Goal: Task Accomplishment & Management: Complete application form

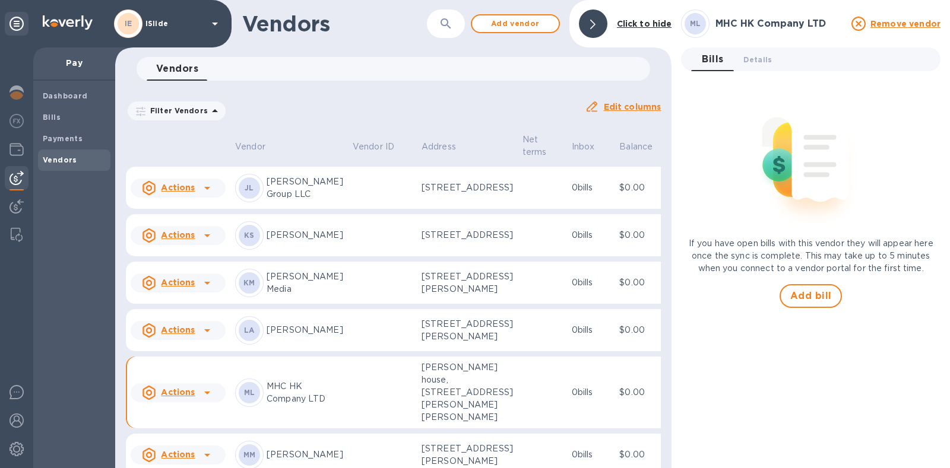
click at [201, 148] on icon at bounding box center [207, 141] width 14 height 14
click at [333, 331] on div at bounding box center [475, 234] width 950 height 468
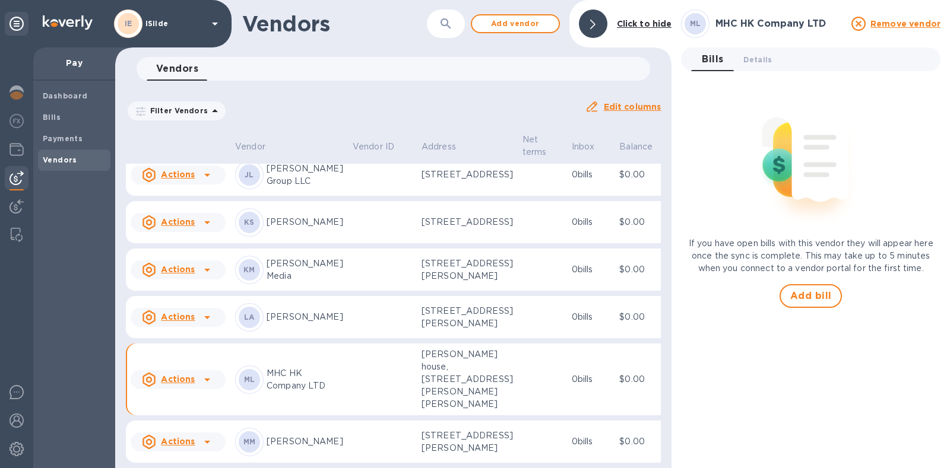
click at [285, 134] on p "House17 LLC" at bounding box center [305, 127] width 77 height 12
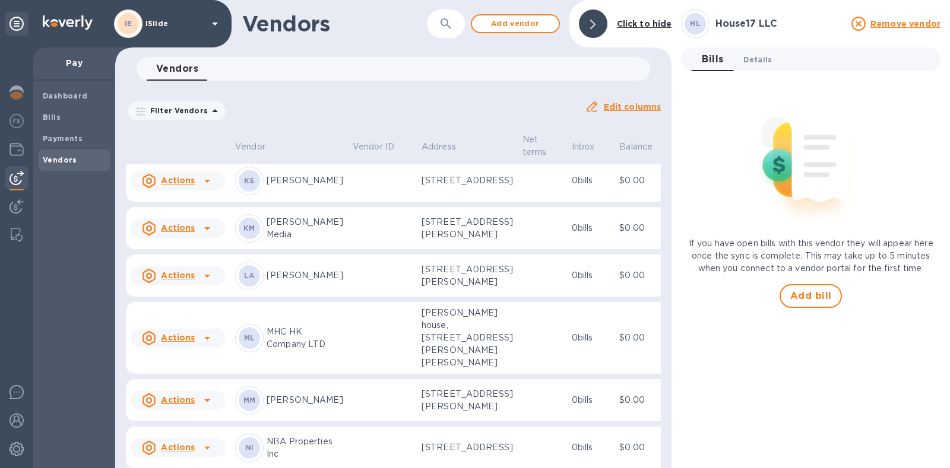
click at [758, 58] on span "Details 0" at bounding box center [757, 59] width 28 height 12
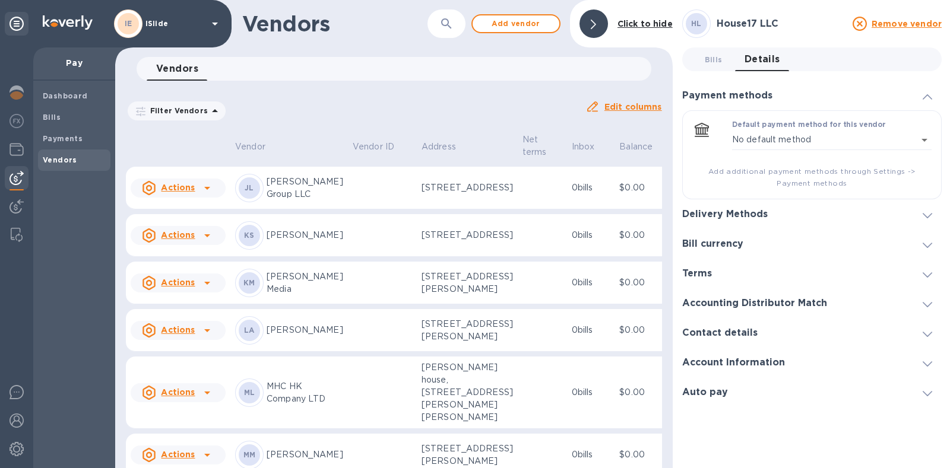
click at [863, 218] on div "Delivery Methods" at bounding box center [811, 214] width 259 height 30
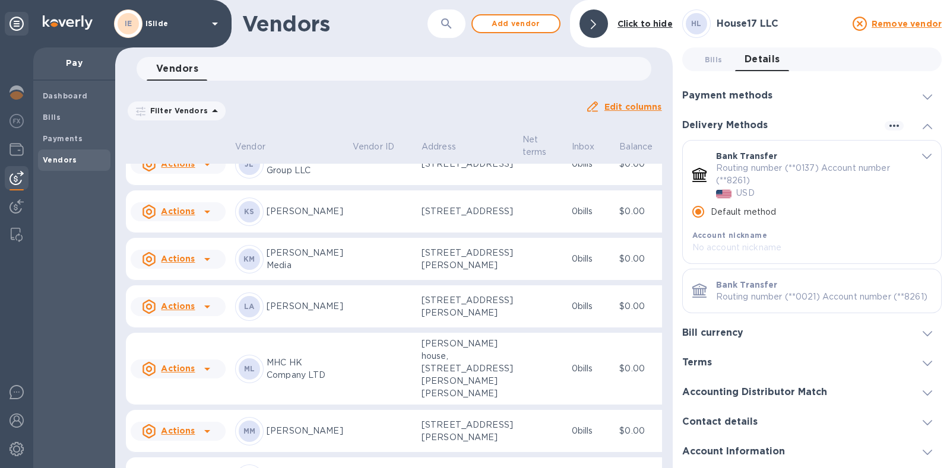
click at [805, 166] on p "Routing number (**0137) Account number (**8261)" at bounding box center [809, 174] width 186 height 25
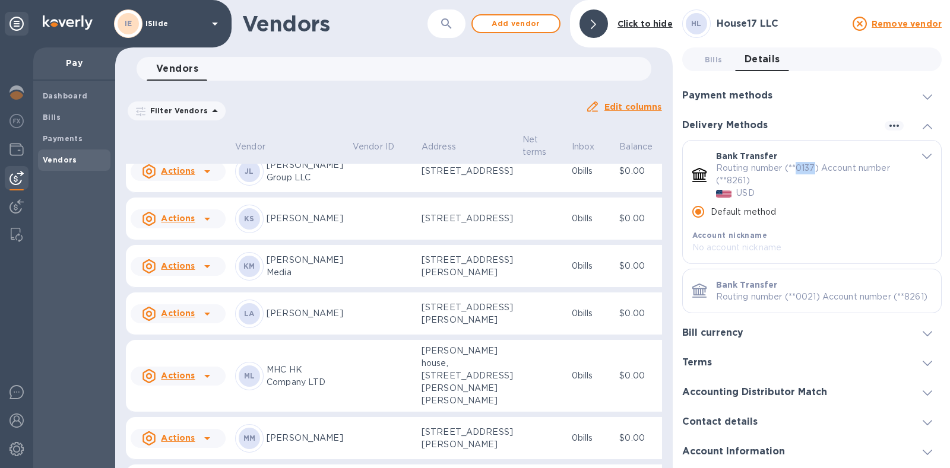
click at [805, 166] on p "Routing number (**0137) Account number (**8261)" at bounding box center [809, 174] width 186 height 25
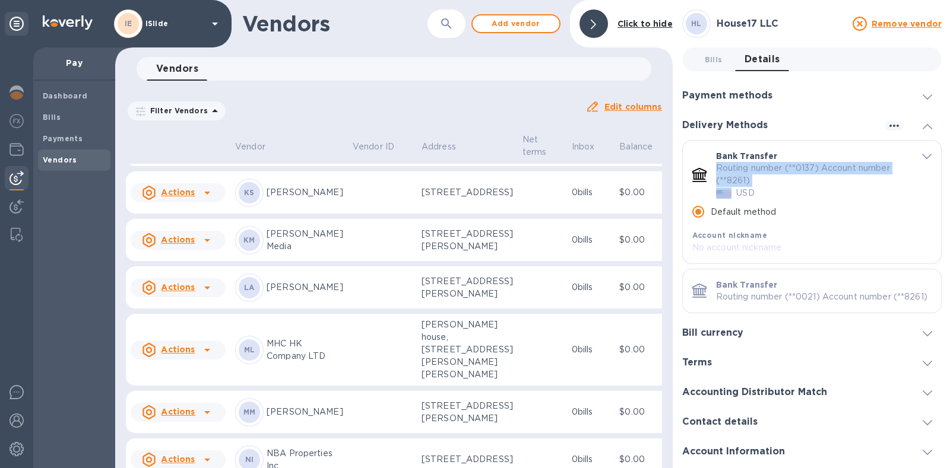
click at [805, 166] on p "Routing number (**0137) Account number (**8261)" at bounding box center [809, 174] width 186 height 25
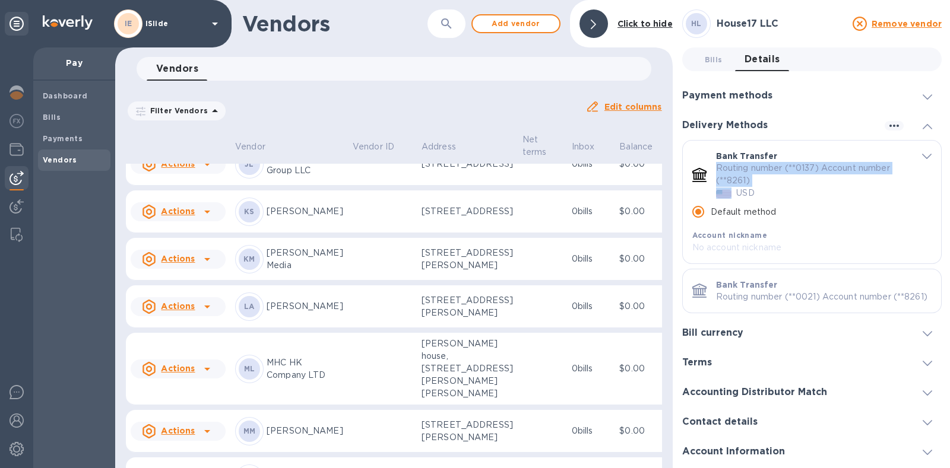
click at [818, 167] on p "Routing number (**0137) Account number (**8261)" at bounding box center [809, 174] width 186 height 25
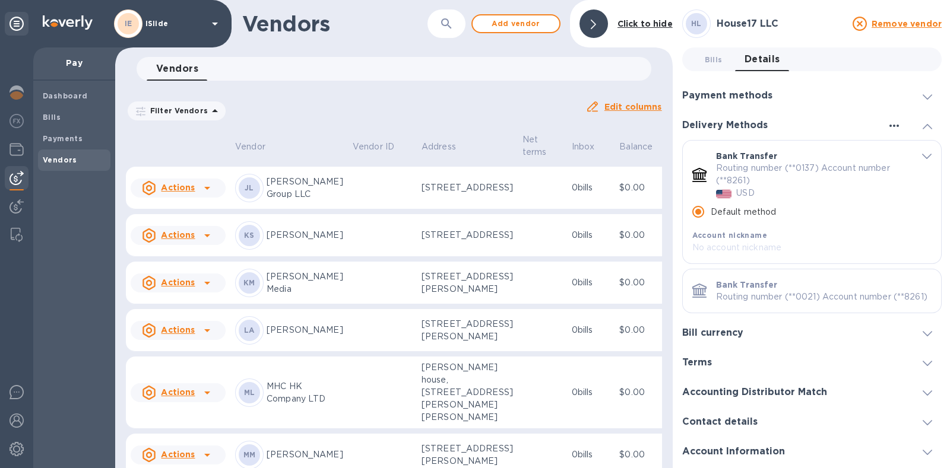
click at [893, 125] on icon "button" at bounding box center [893, 126] width 9 height 2
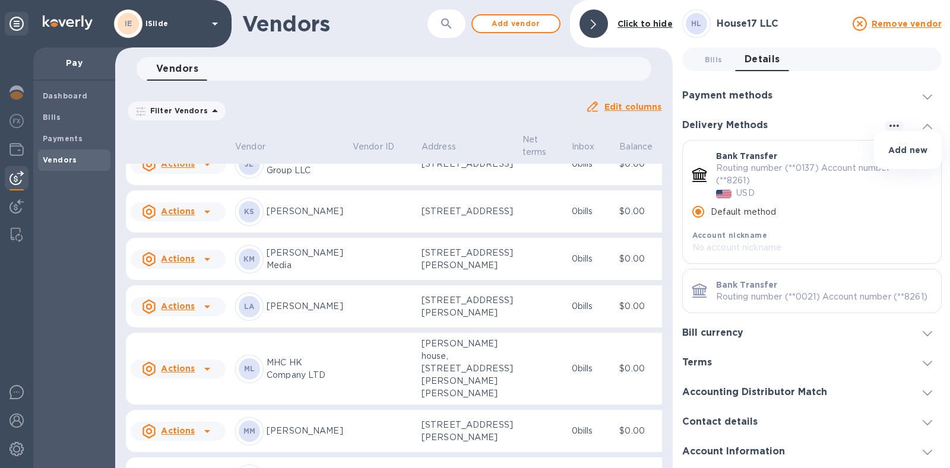
click at [844, 189] on div at bounding box center [475, 234] width 950 height 468
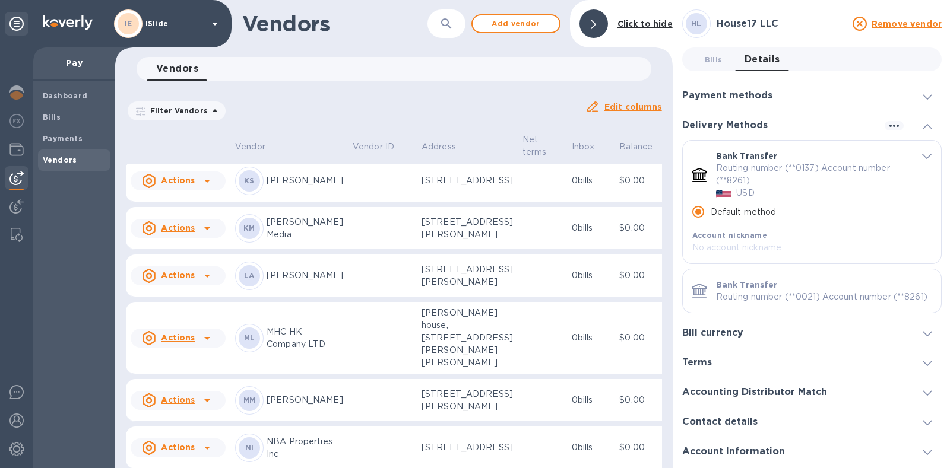
click at [754, 158] on p "Bank Transfer" at bounding box center [747, 156] width 62 height 12
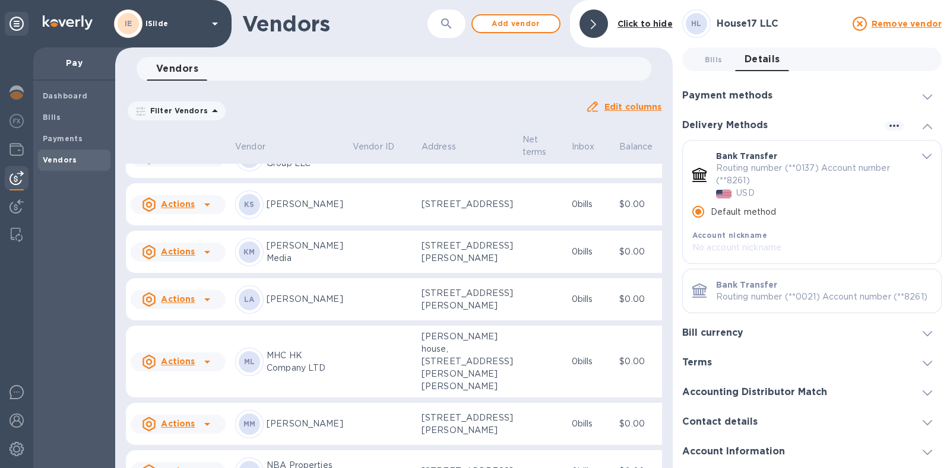
click at [754, 158] on p "Bank Transfer" at bounding box center [747, 156] width 62 height 12
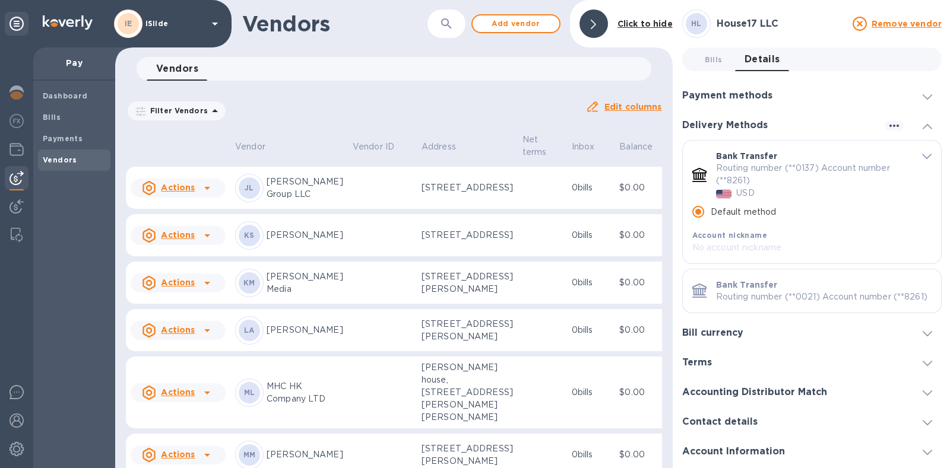
click at [807, 62] on div "Bills 0 Details 0" at bounding box center [816, 59] width 249 height 24
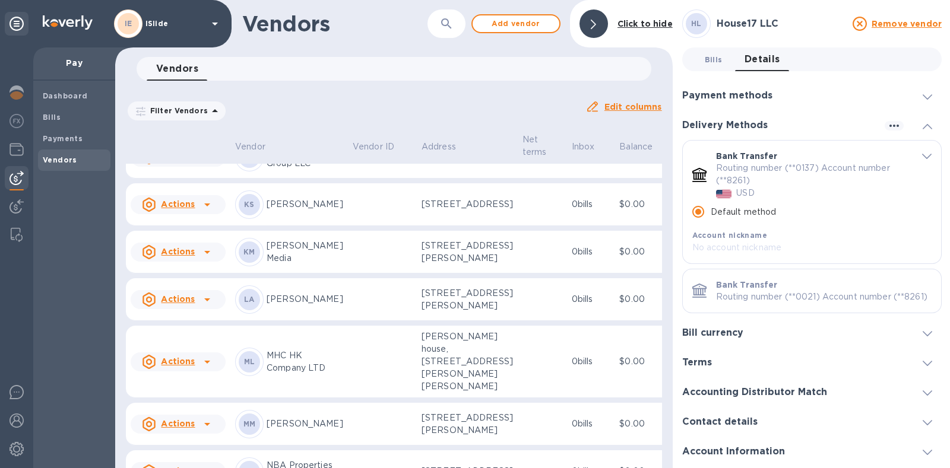
click at [725, 64] on button "Bills 0" at bounding box center [713, 59] width 43 height 24
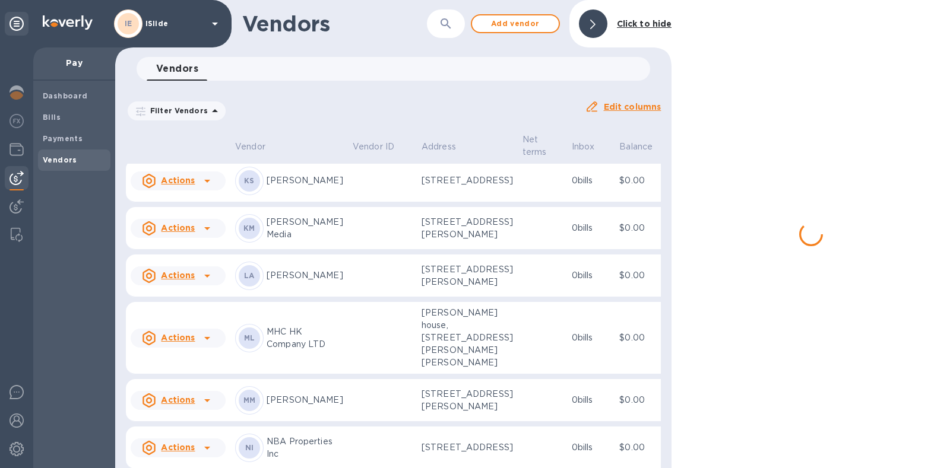
click at [753, 54] on div at bounding box center [811, 234] width 278 height 468
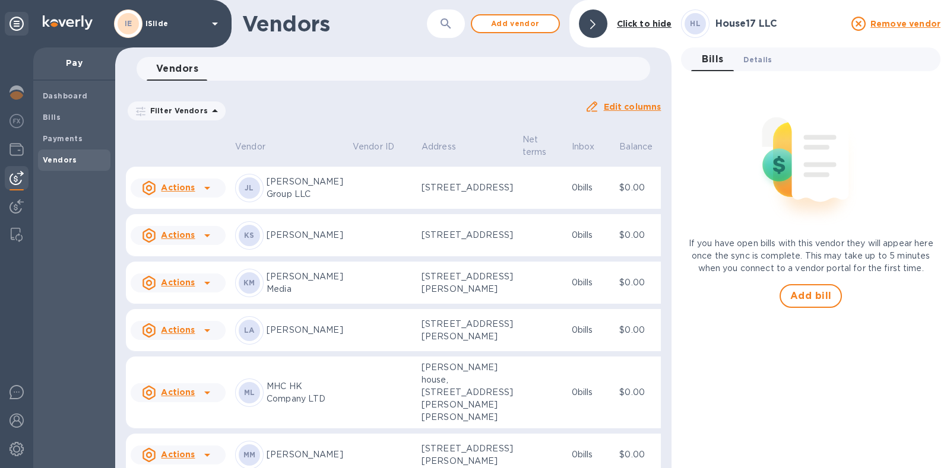
click at [751, 63] on span "Details 0" at bounding box center [757, 59] width 28 height 12
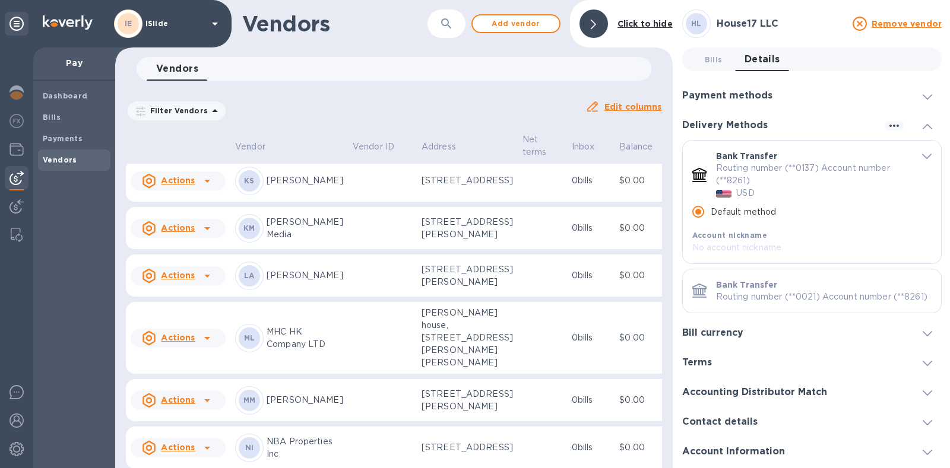
click at [923, 124] on icon at bounding box center [927, 126] width 9 height 5
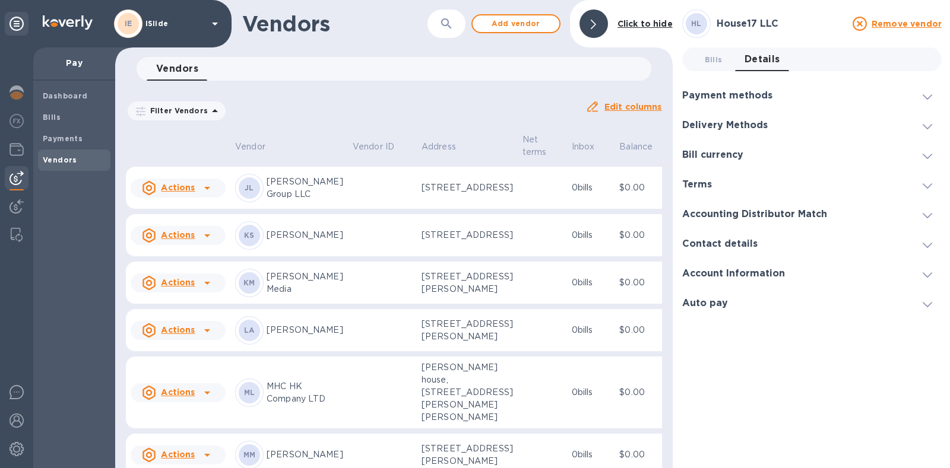
click at [925, 102] on div "Payment methods" at bounding box center [811, 96] width 259 height 30
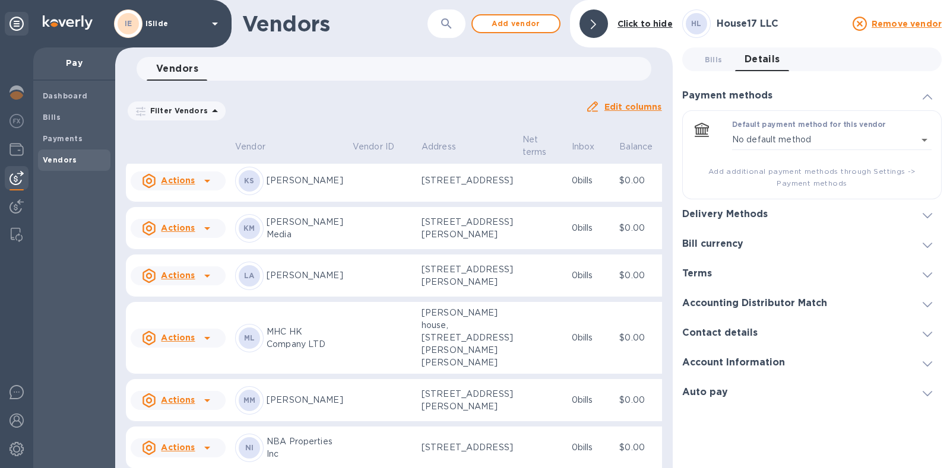
click at [925, 102] on div "Payment methods" at bounding box center [811, 96] width 259 height 30
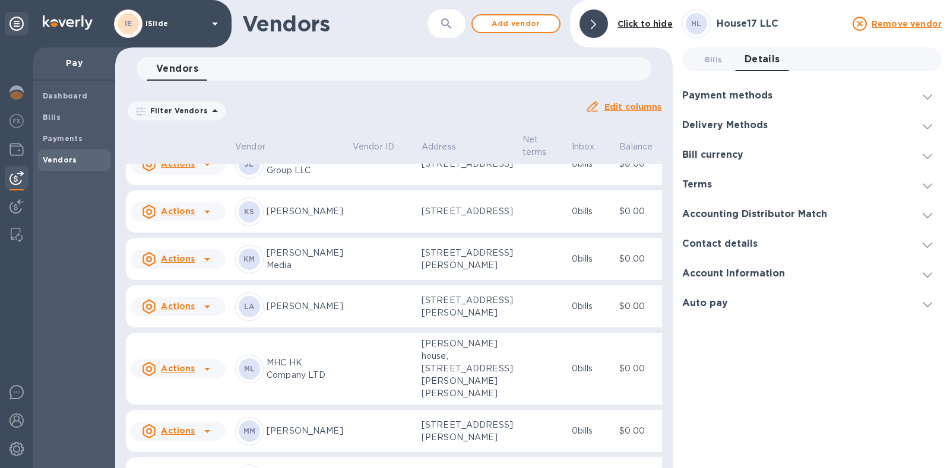
click at [927, 125] on icon at bounding box center [927, 126] width 9 height 5
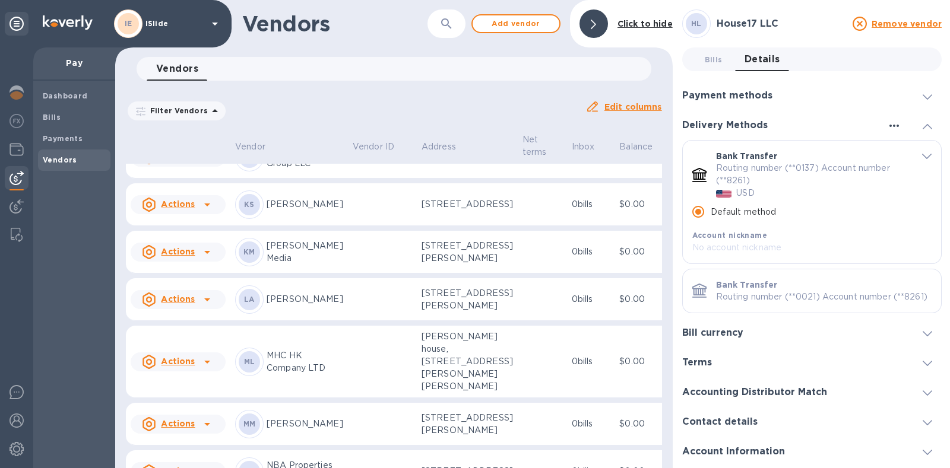
click at [888, 119] on icon "button" at bounding box center [894, 126] width 14 height 14
click at [885, 123] on div at bounding box center [475, 234] width 950 height 468
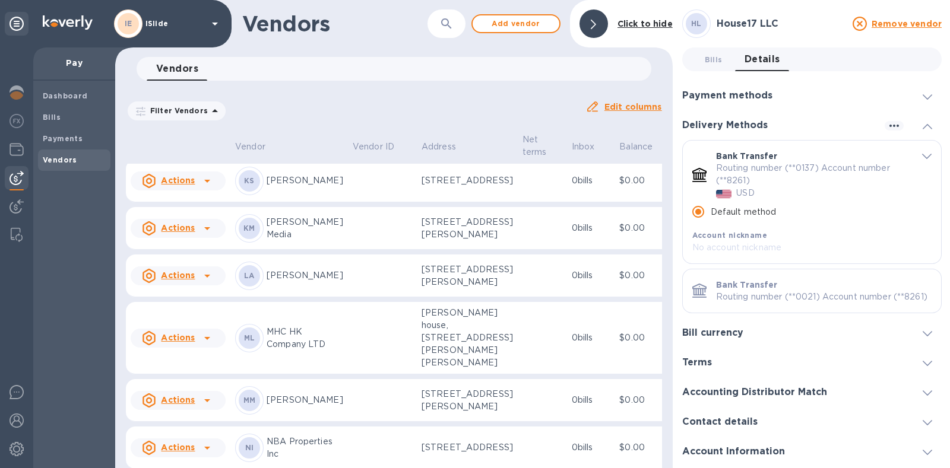
click at [796, 298] on p "Routing number (**0021) Account number (**8261)" at bounding box center [824, 297] width 216 height 12
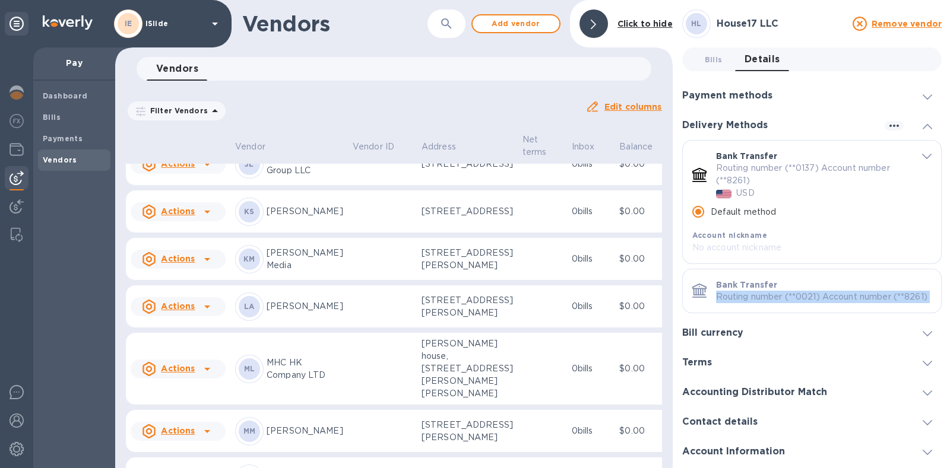
click at [796, 298] on p "Routing number (**0021) Account number (**8261)" at bounding box center [824, 297] width 216 height 12
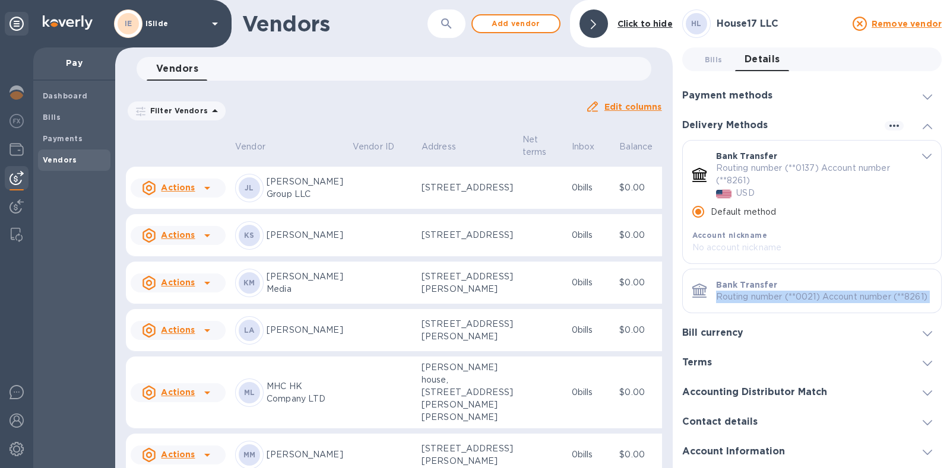
click at [832, 299] on p "Routing number (**0021) Account number (**8261)" at bounding box center [824, 297] width 216 height 12
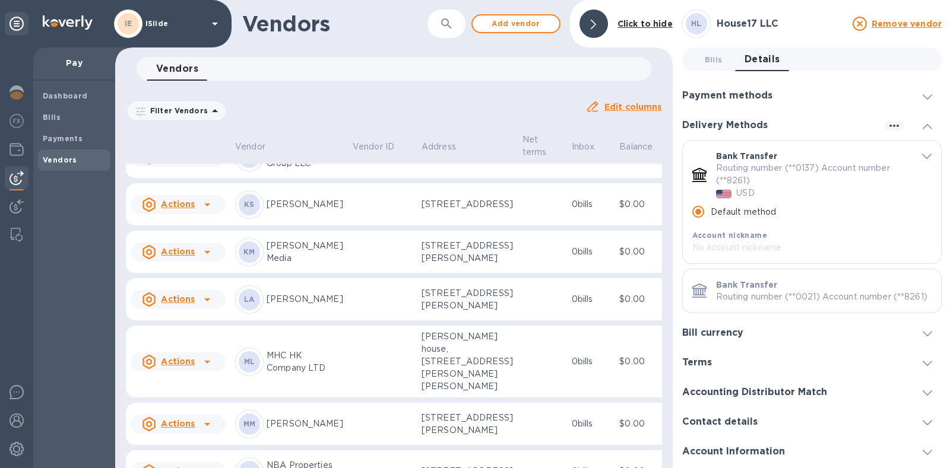
scroll to position [414, 0]
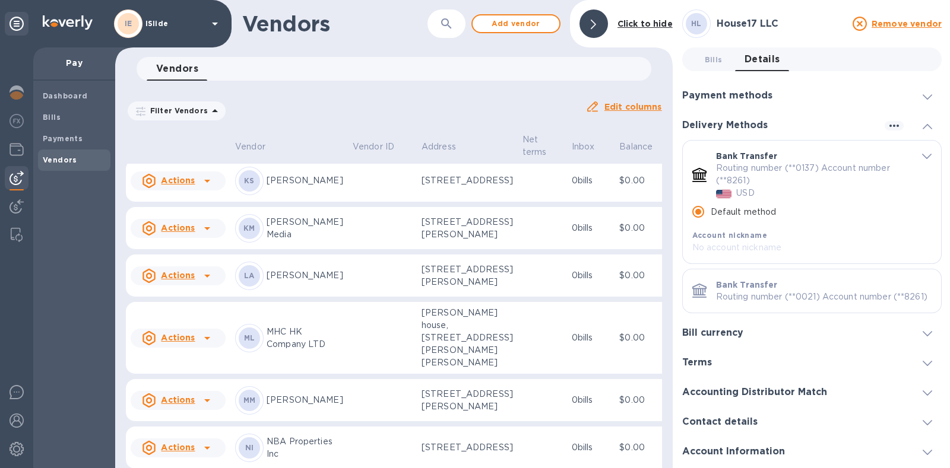
click at [189, 90] on u "Actions" at bounding box center [178, 85] width 34 height 9
click at [190, 375] on b "Add new bill" at bounding box center [191, 372] width 55 height 9
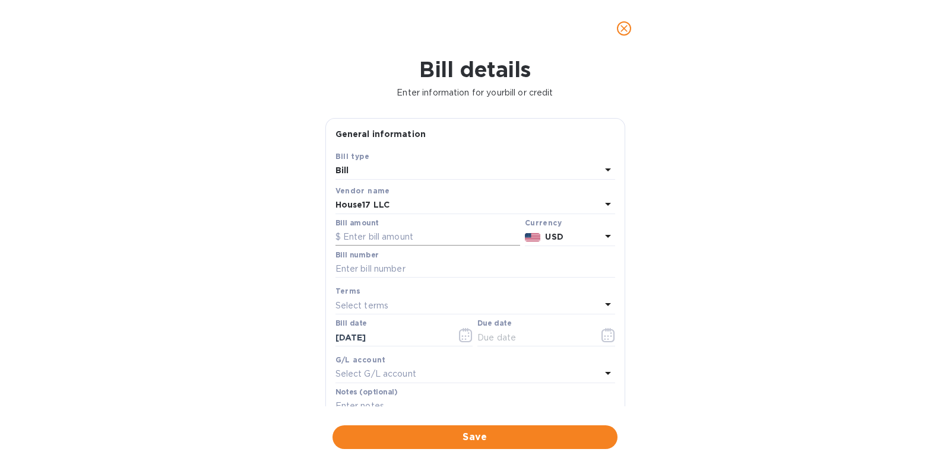
click at [406, 239] on input "text" at bounding box center [427, 238] width 185 height 18
type input "10,000"
click at [413, 268] on input "text" at bounding box center [475, 270] width 280 height 18
type input "1658"
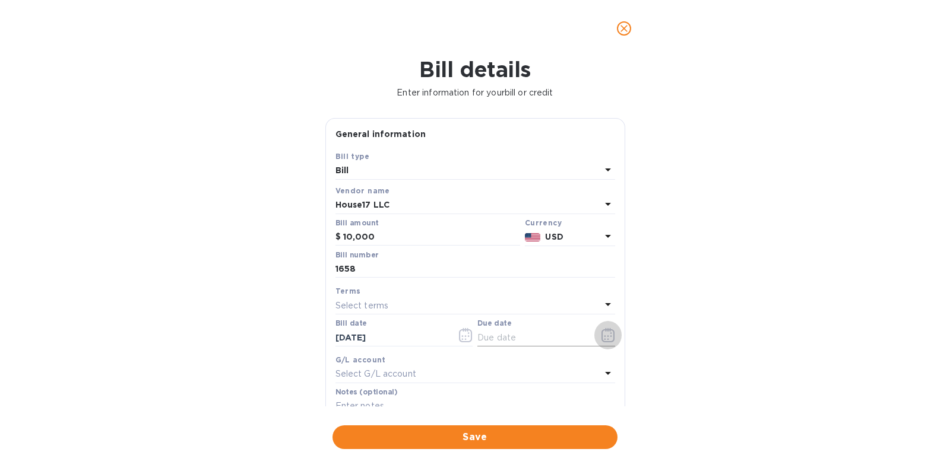
click at [610, 337] on icon "button" at bounding box center [608, 335] width 14 height 14
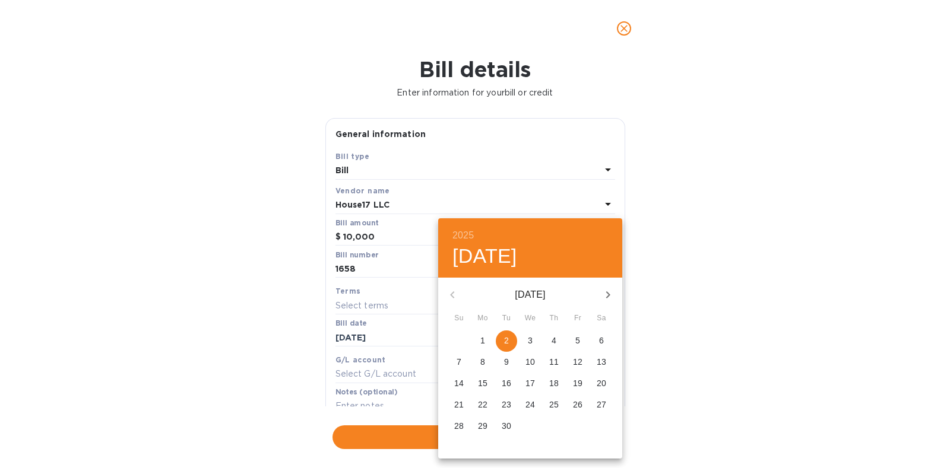
click at [484, 382] on p "15" at bounding box center [482, 384] width 9 height 12
type input "[DATE]"
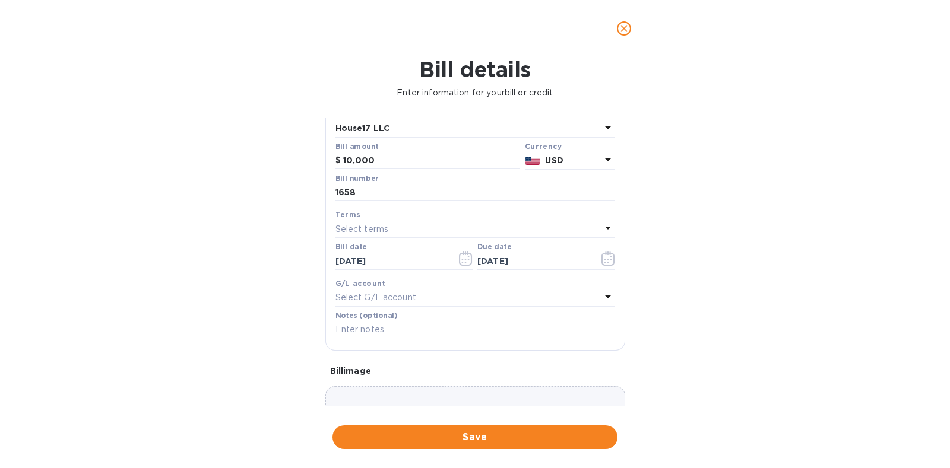
scroll to position [155, 0]
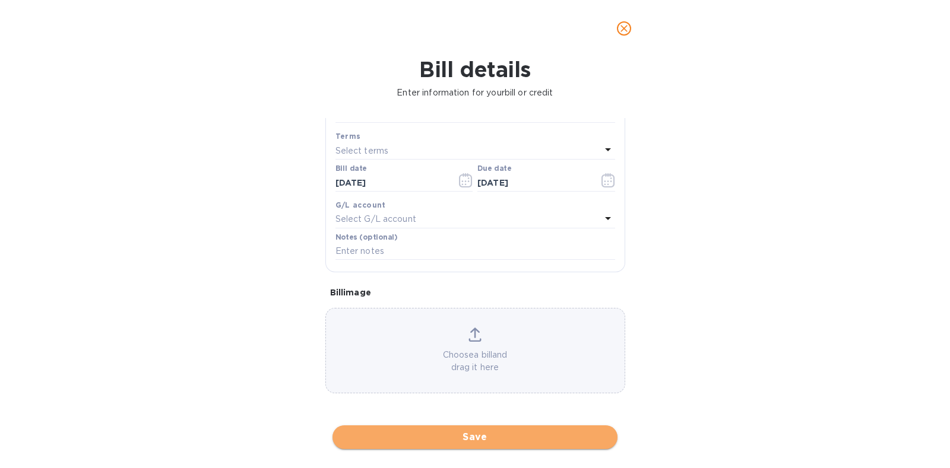
click at [492, 435] on span "Save" at bounding box center [475, 437] width 266 height 14
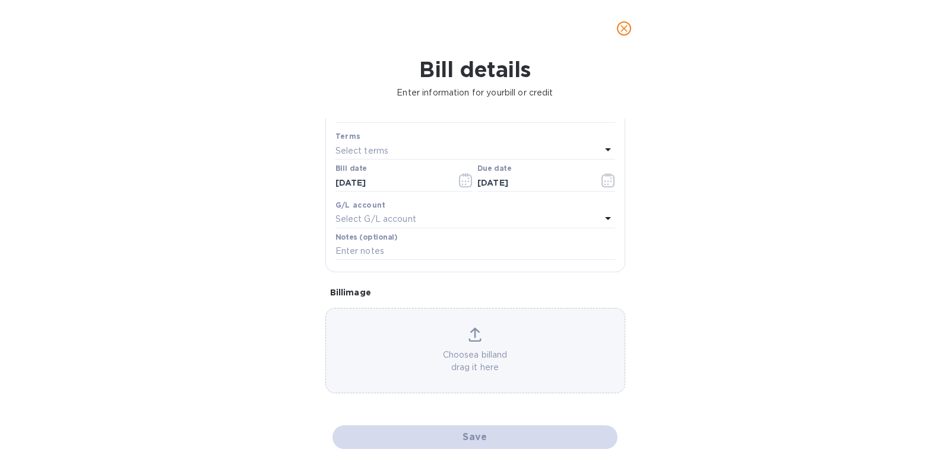
scroll to position [414, 0]
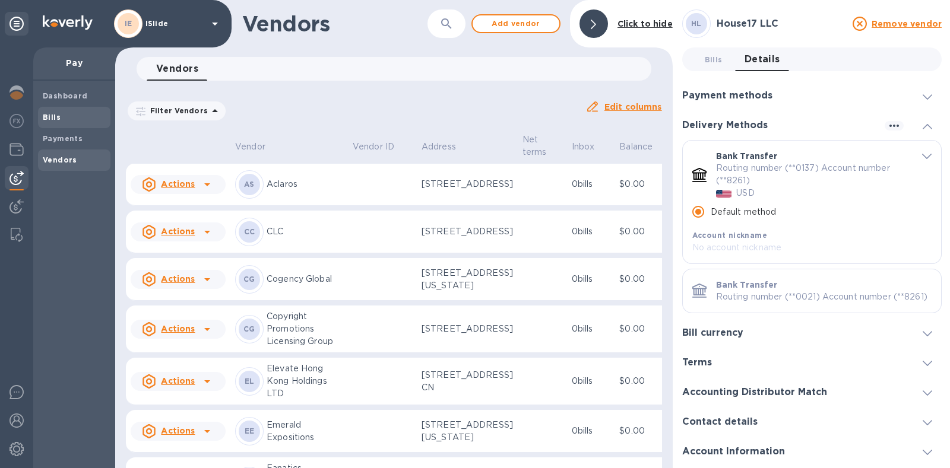
click at [52, 116] on b "Bills" at bounding box center [52, 117] width 18 height 9
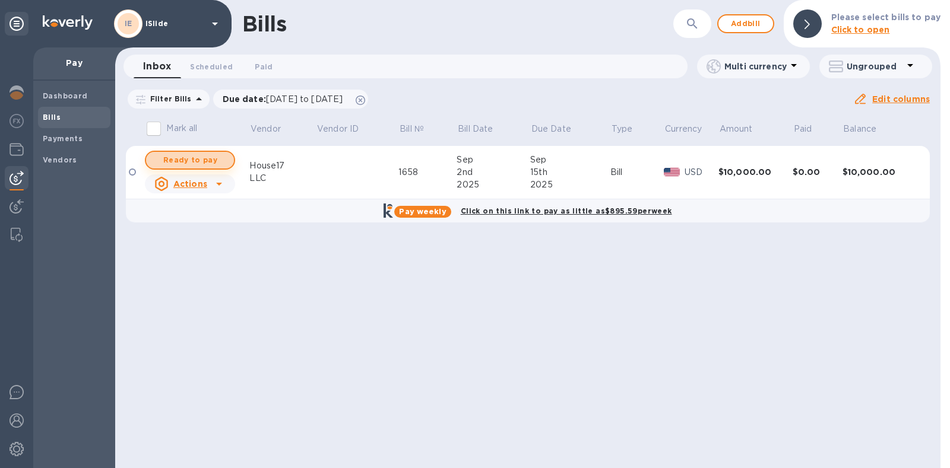
click at [210, 161] on span "Ready to pay" at bounding box center [190, 160] width 69 height 14
checkbox input "true"
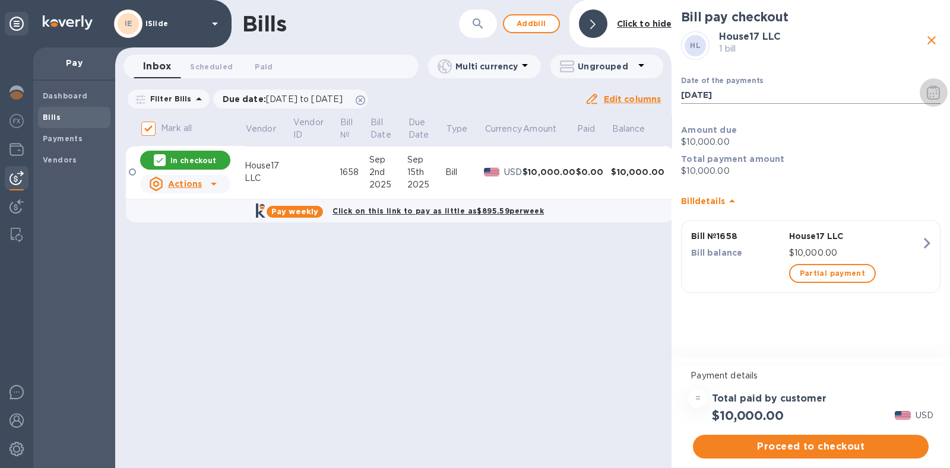
click at [934, 98] on icon "button" at bounding box center [934, 92] width 14 height 14
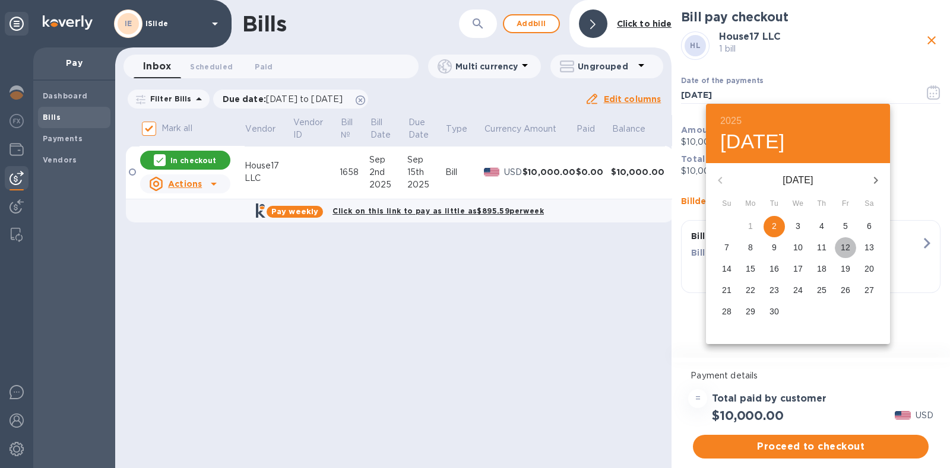
click at [845, 247] on p "12" at bounding box center [845, 248] width 9 height 12
type input "[DATE]"
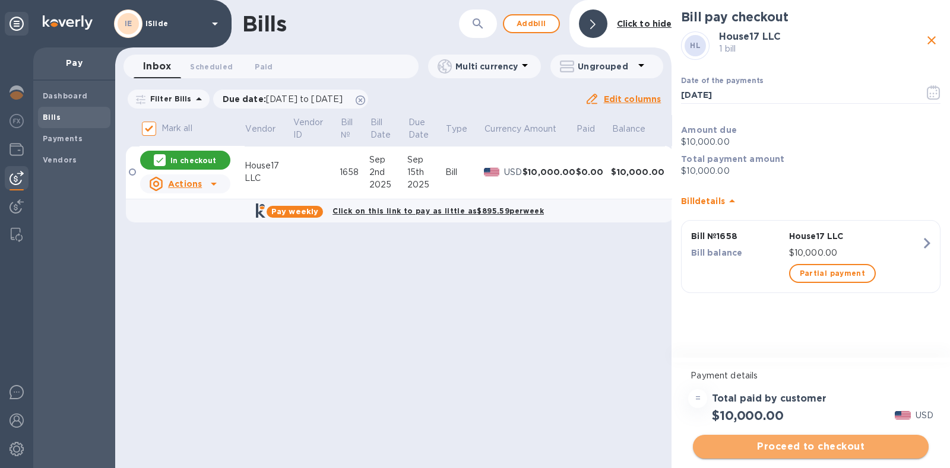
click at [825, 442] on span "Proceed to checkout" at bounding box center [810, 447] width 217 height 14
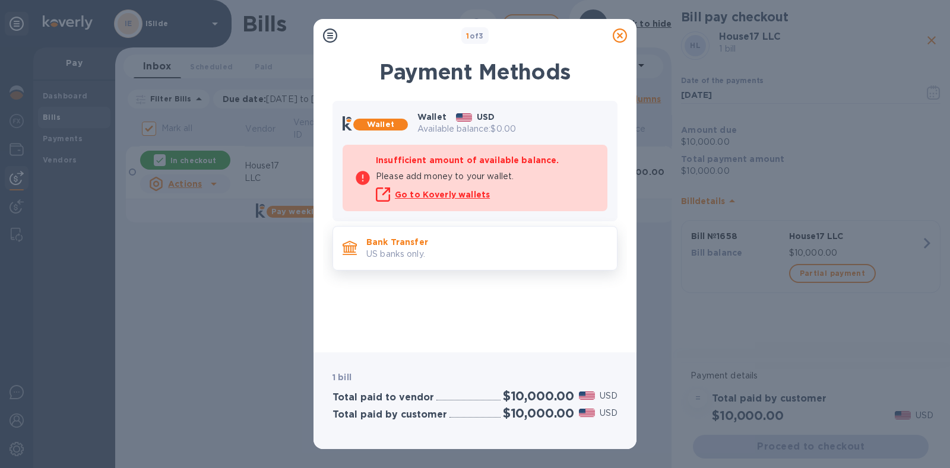
click at [433, 251] on p "US banks only." at bounding box center [486, 254] width 241 height 12
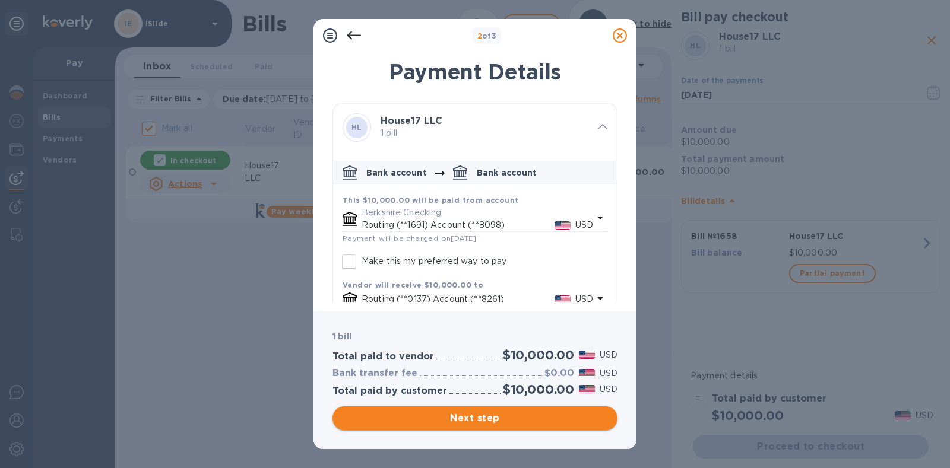
click at [488, 417] on span "Next step" at bounding box center [475, 418] width 266 height 14
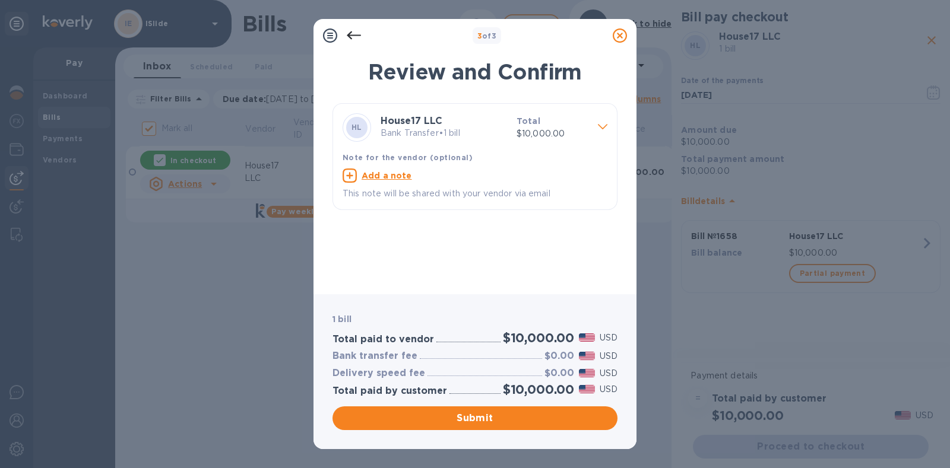
click at [389, 173] on u "Add a note" at bounding box center [387, 175] width 50 height 9
click at [404, 178] on textarea at bounding box center [466, 177] width 246 height 10
type textarea "Invoice 1658 2nd 50% of ISlide Contract"
click at [486, 422] on span "Submit" at bounding box center [475, 418] width 266 height 14
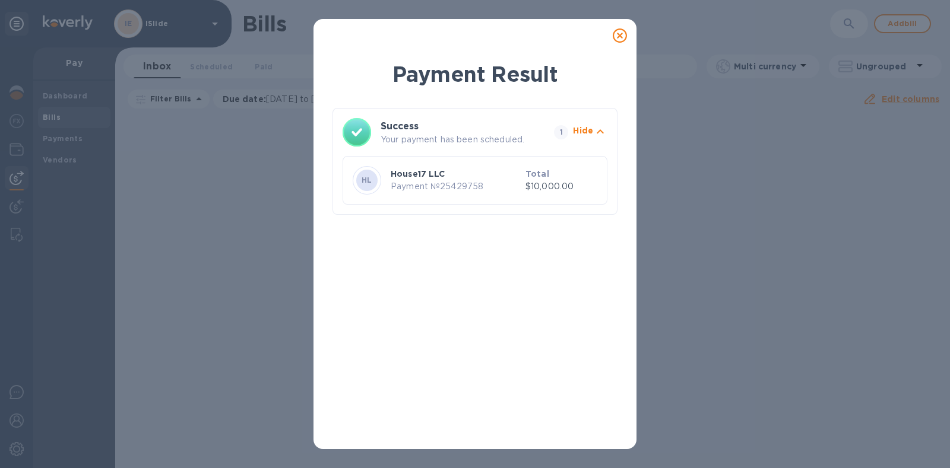
click at [614, 38] on icon at bounding box center [620, 35] width 14 height 14
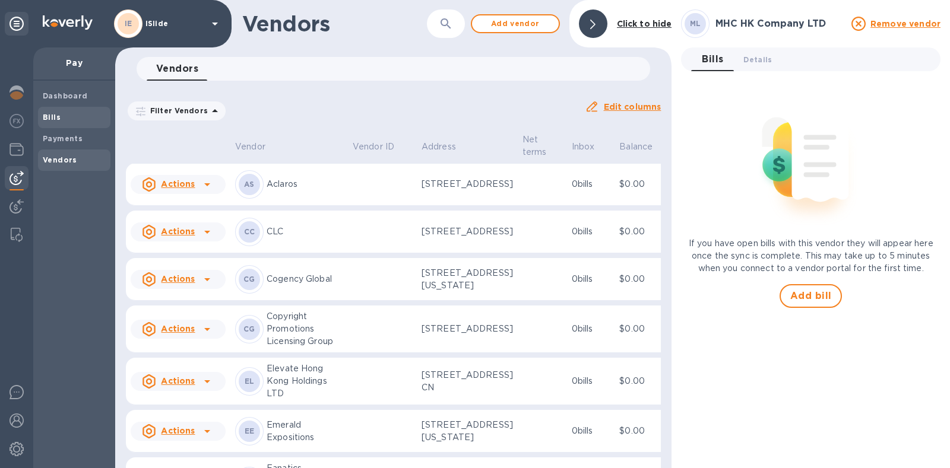
click at [58, 114] on b "Bills" at bounding box center [52, 117] width 18 height 9
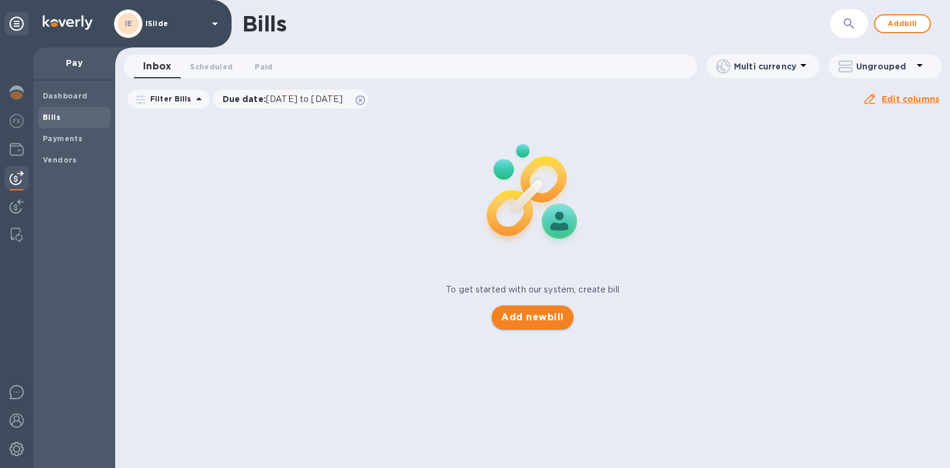
click at [537, 319] on span "Add new bill" at bounding box center [532, 318] width 62 height 14
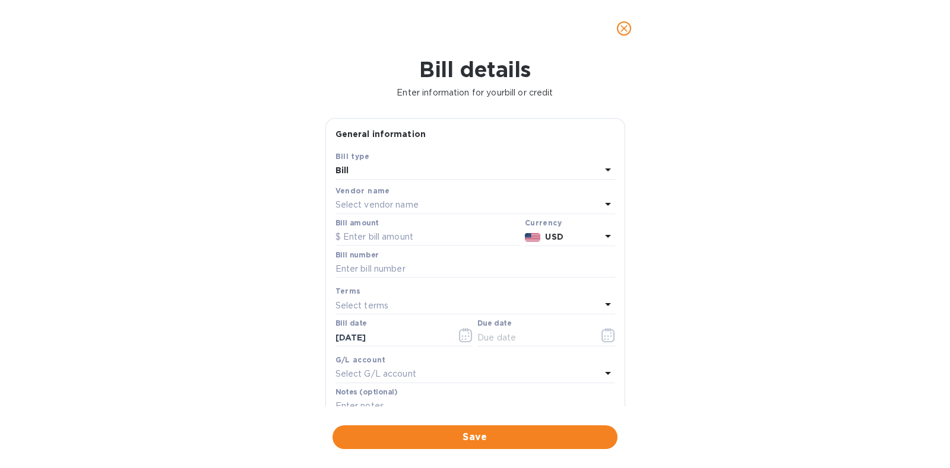
click at [399, 199] on div "Select vendor name" at bounding box center [467, 205] width 265 height 17
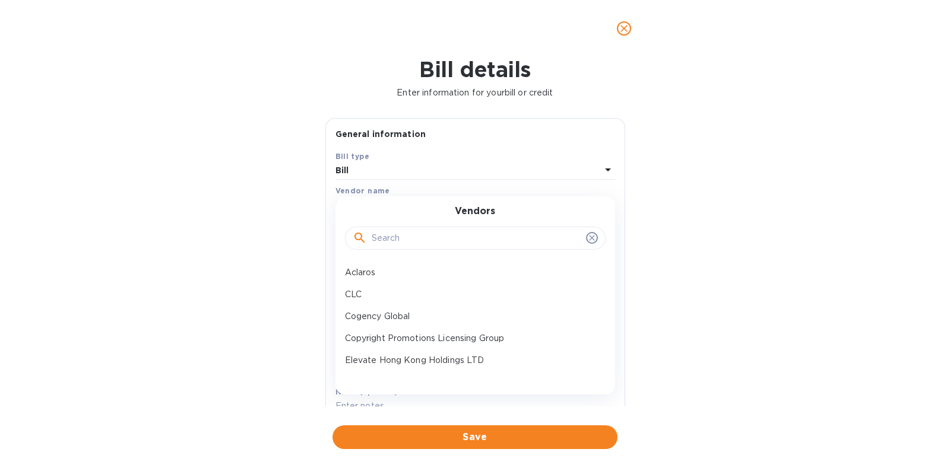
click at [410, 235] on input "text" at bounding box center [477, 239] width 210 height 18
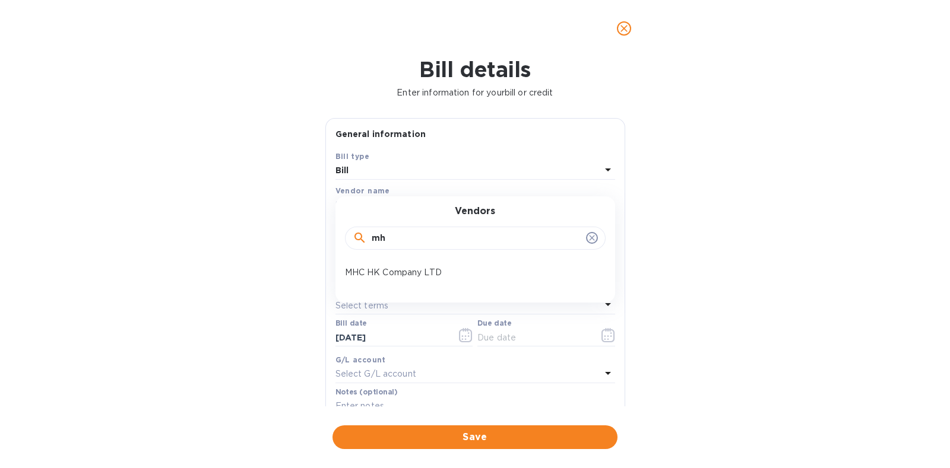
type input "mh"
click button "Save" at bounding box center [0, 0] width 0 height 0
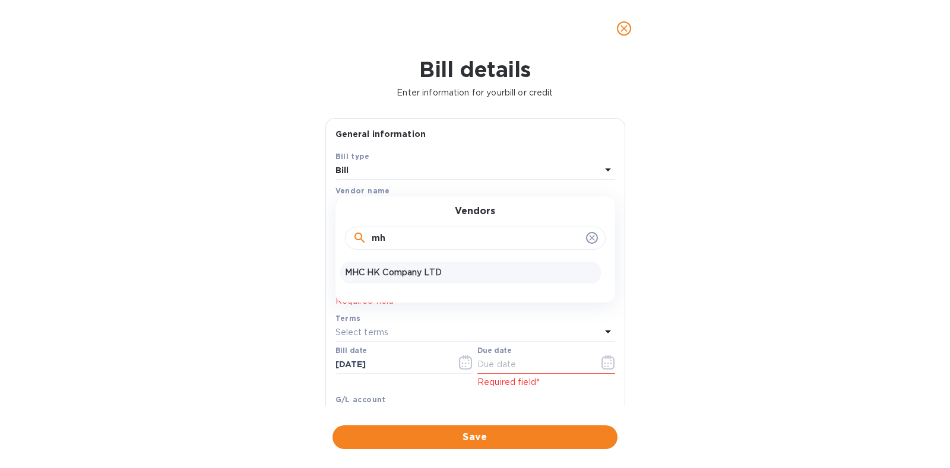
click at [406, 262] on div "MHC HK Company LTD" at bounding box center [470, 273] width 261 height 22
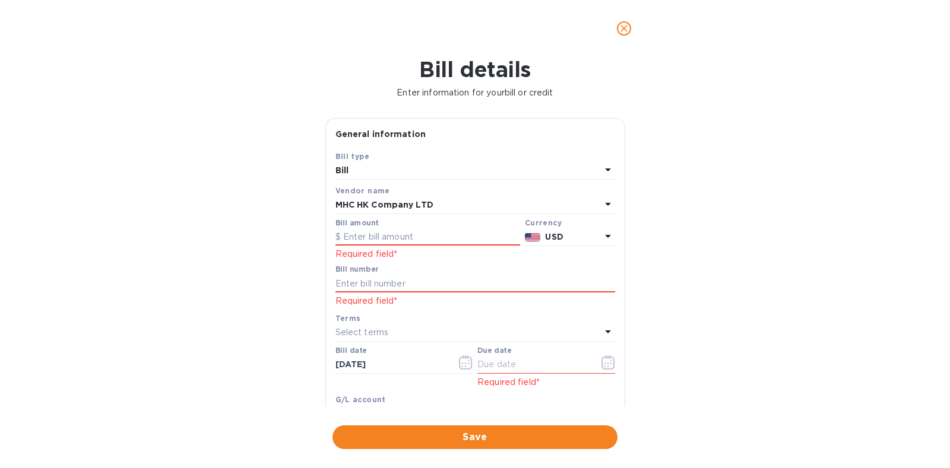
click at [661, 194] on div "Bill details Enter information for your bill or credit General information Save…" at bounding box center [475, 262] width 950 height 411
click at [407, 241] on input "text" at bounding box center [427, 238] width 185 height 18
click at [387, 236] on input "text" at bounding box center [427, 238] width 185 height 18
type input "94,858.82"
click at [384, 281] on input "text" at bounding box center [475, 284] width 280 height 18
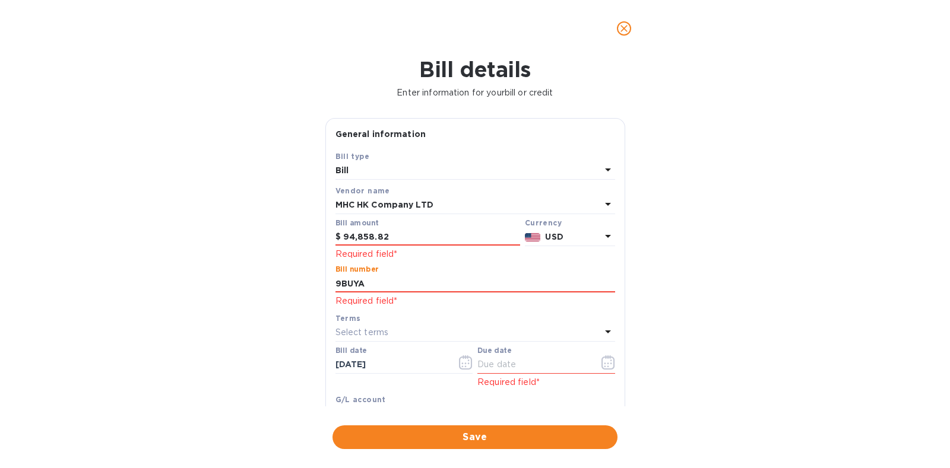
type input "9BUYA"
click at [670, 296] on div "Bill details Enter information for your bill or credit General information Save…" at bounding box center [475, 262] width 950 height 411
click at [603, 362] on icon "button" at bounding box center [608, 363] width 14 height 14
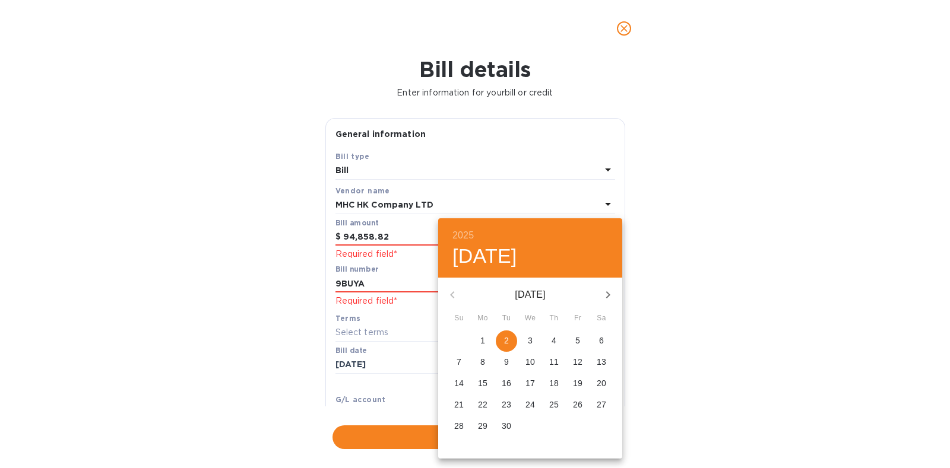
click at [717, 284] on div at bounding box center [475, 234] width 950 height 468
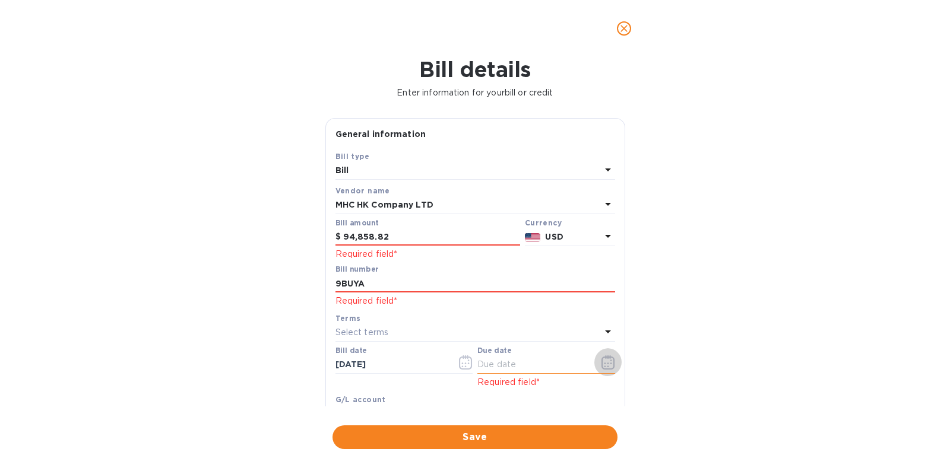
click at [604, 363] on icon "button" at bounding box center [608, 363] width 14 height 14
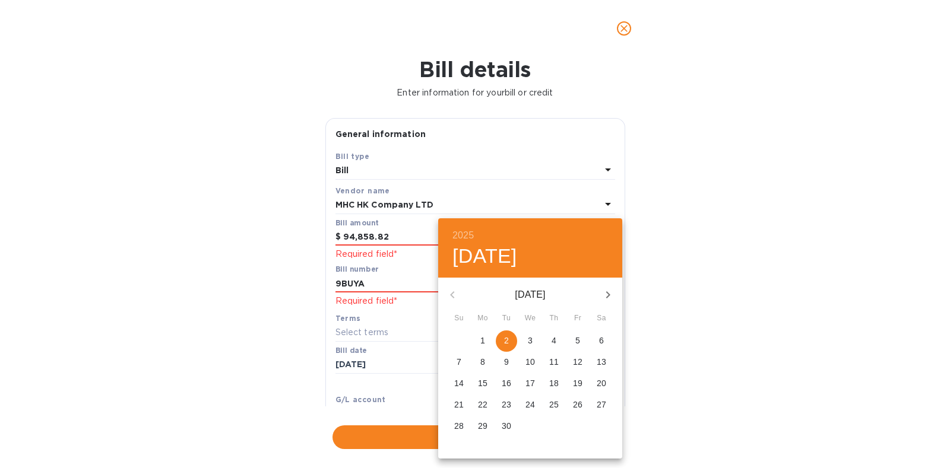
click at [555, 362] on p "11" at bounding box center [553, 362] width 9 height 12
type input "09/11/2025"
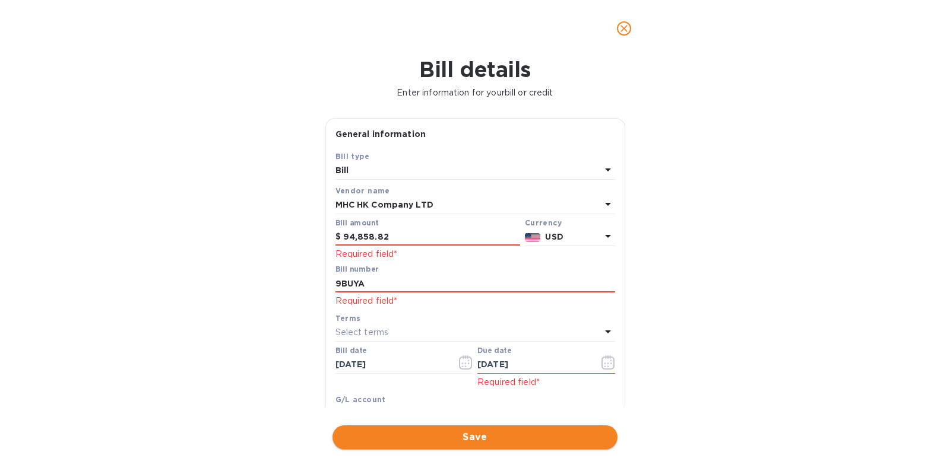
click at [503, 432] on span "Save" at bounding box center [475, 437] width 266 height 14
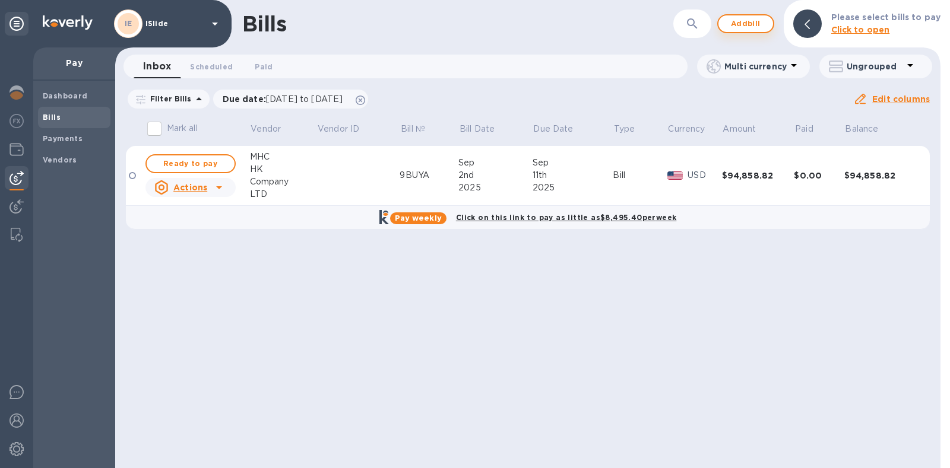
click at [762, 26] on span "Add bill" at bounding box center [746, 24] width 36 height 14
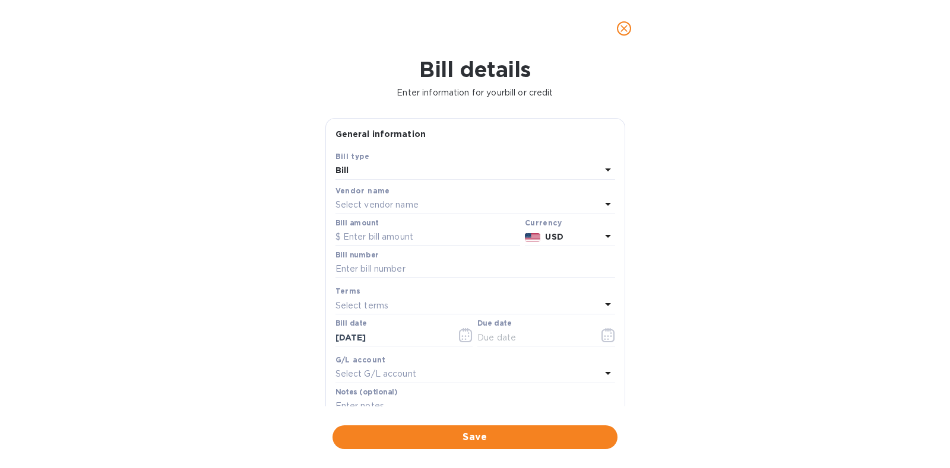
click at [396, 209] on p "Select vendor name" at bounding box center [376, 205] width 83 height 12
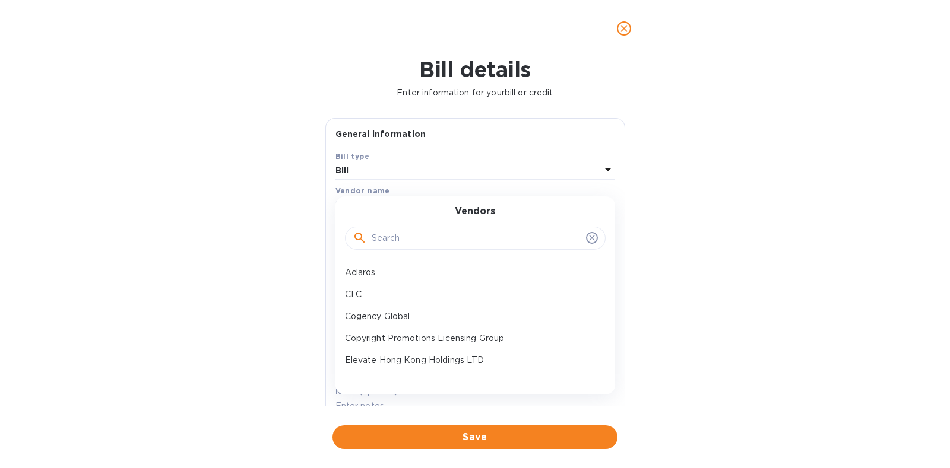
click at [398, 233] on input "text" at bounding box center [477, 239] width 210 height 18
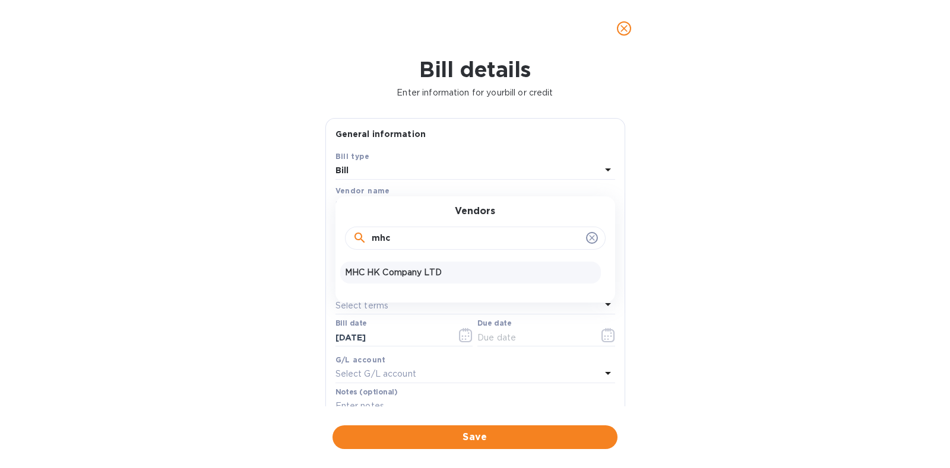
type input "mhc"
click at [389, 264] on div "MHC HK Company LTD" at bounding box center [470, 273] width 261 height 22
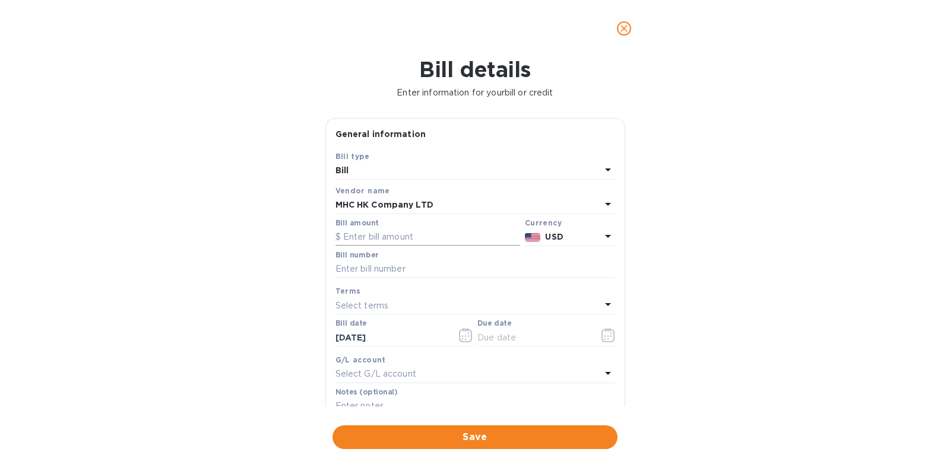
click at [384, 237] on input "text" at bounding box center [427, 238] width 185 height 18
type input "76,373.49"
click at [378, 263] on input "text" at bounding box center [475, 270] width 280 height 18
type input "9BUYB"
click at [602, 334] on icon "button" at bounding box center [608, 335] width 14 height 14
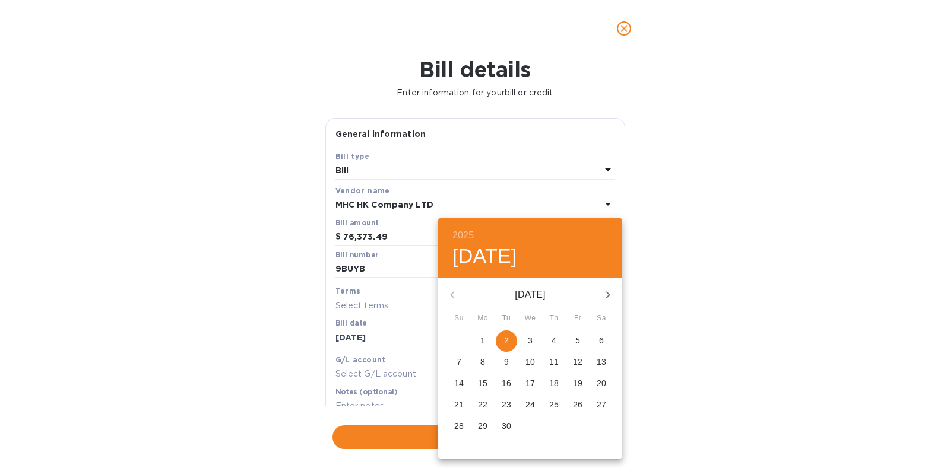
click at [573, 381] on p "19" at bounding box center [577, 384] width 9 height 12
type input "09/19/2025"
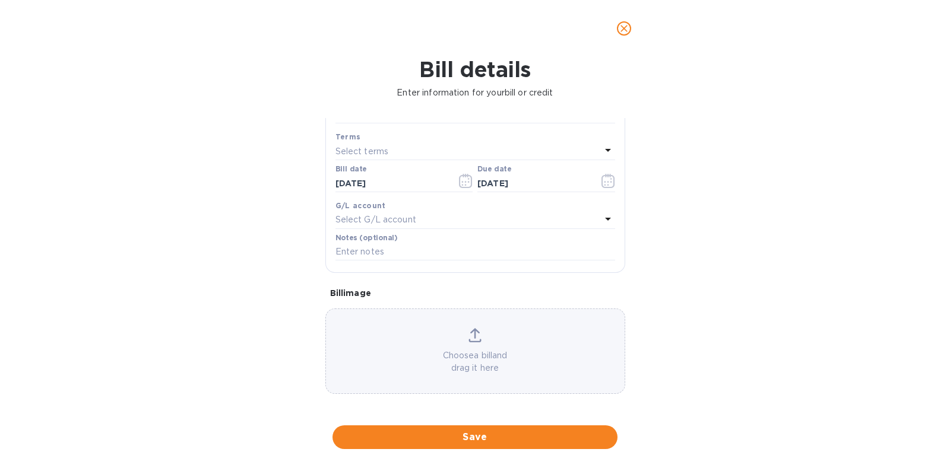
scroll to position [155, 0]
click at [492, 430] on span "Save" at bounding box center [475, 437] width 266 height 14
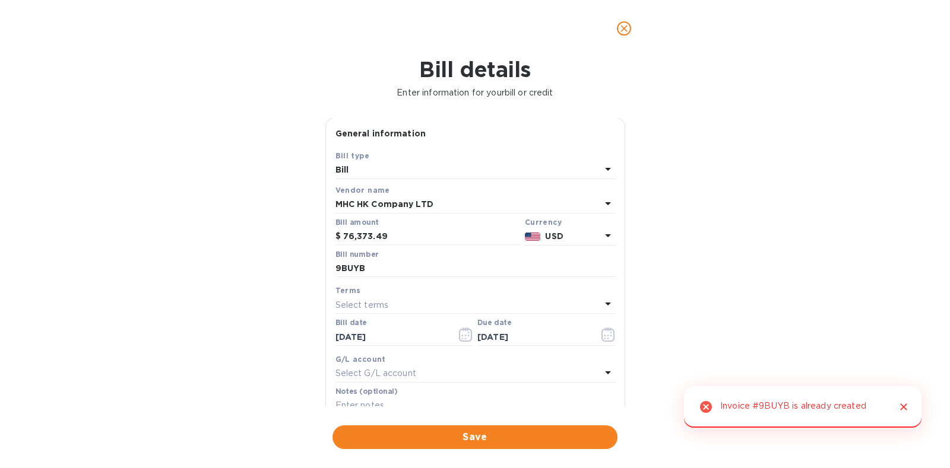
scroll to position [0, 0]
click at [385, 269] on input "9BUYB" at bounding box center [475, 270] width 280 height 18
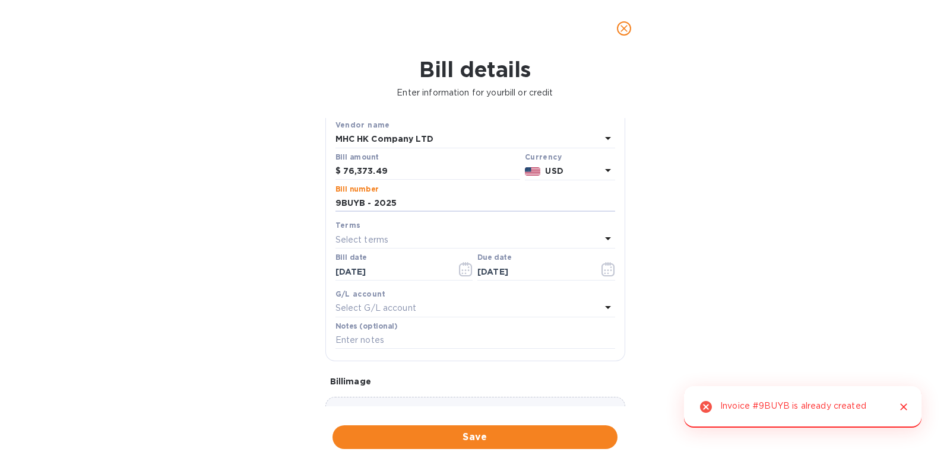
scroll to position [155, 0]
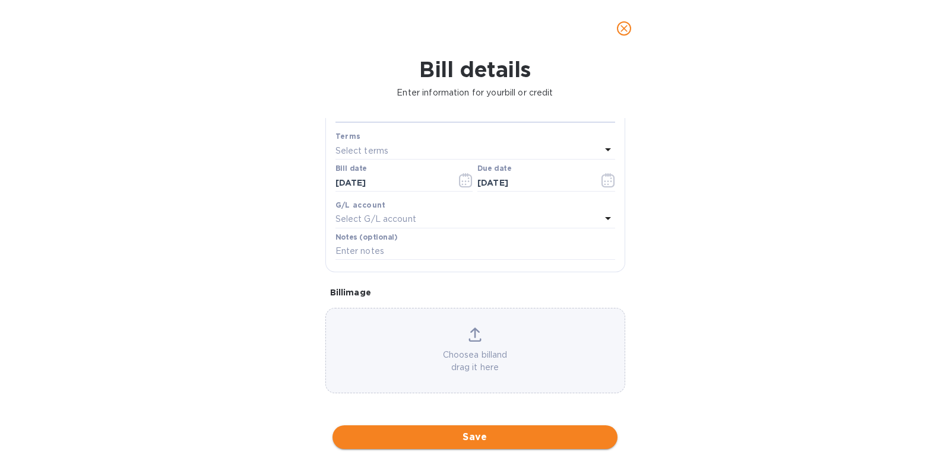
type input "9BUYB - 2025"
click at [484, 435] on span "Save" at bounding box center [475, 437] width 266 height 14
